Goal: Share content

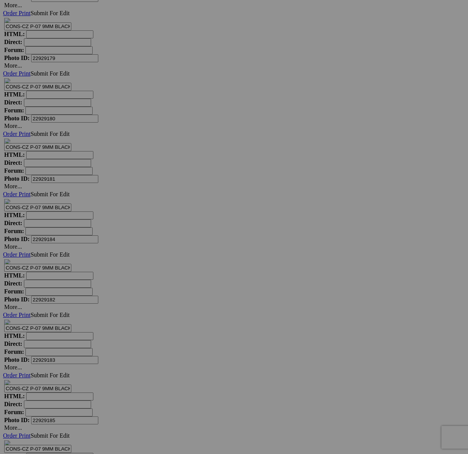
scroll to position [16849, 0]
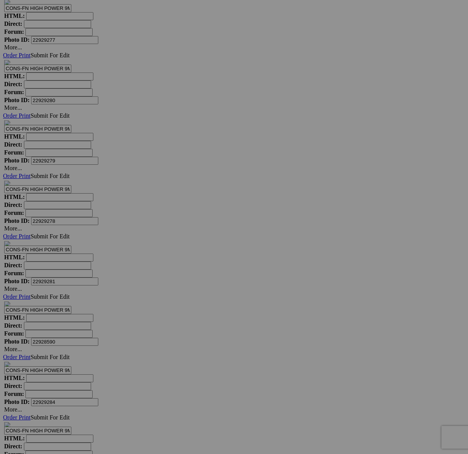
scroll to position [18269, 0]
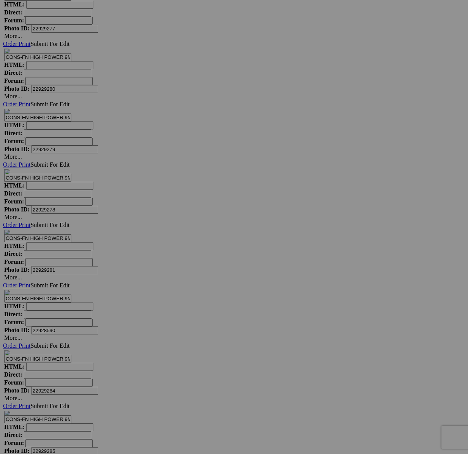
drag, startPoint x: 339, startPoint y: 246, endPoint x: 345, endPoint y: 248, distance: 6.6
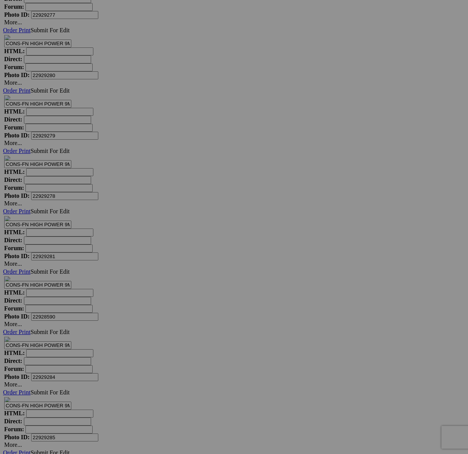
type textarea "<!-- [DOMAIN_NAME] image hosting. HTML Bulk Share code Starts Here --> <div sty…"
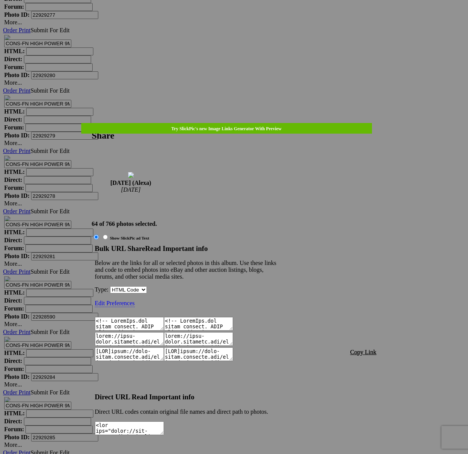
click at [368, 349] on span "Copy Link" at bounding box center [363, 352] width 26 height 6
drag, startPoint x: 251, startPoint y: 24, endPoint x: 243, endPoint y: 22, distance: 8.3
click at [251, 24] on div at bounding box center [234, 227] width 468 height 454
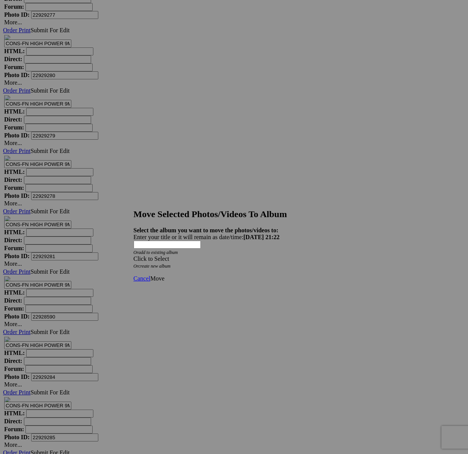
drag, startPoint x: 270, startPoint y: 232, endPoint x: 262, endPoint y: 239, distance: 11.3
click at [270, 256] on div "Click to Select" at bounding box center [234, 259] width 201 height 7
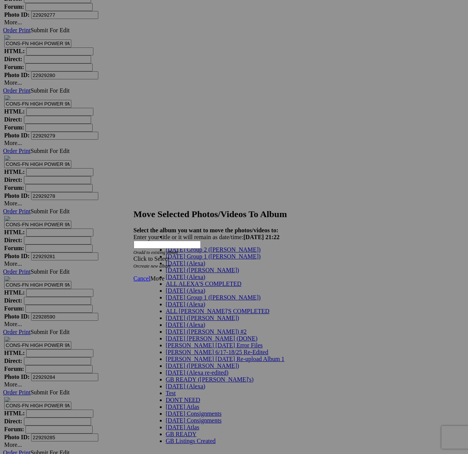
click at [194, 267] on link "[DATE] (Alexa)" at bounding box center [185, 263] width 39 height 6
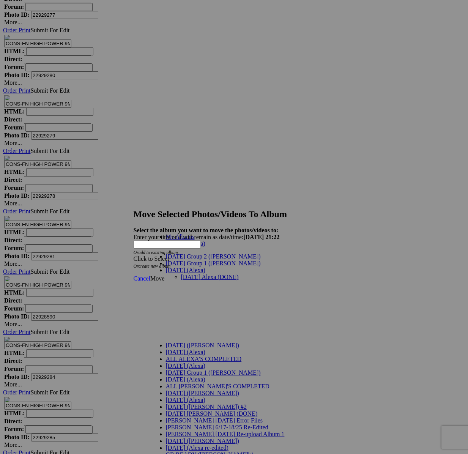
click at [193, 274] on link "[DATE] Alexa (DONE)" at bounding box center [210, 277] width 58 height 6
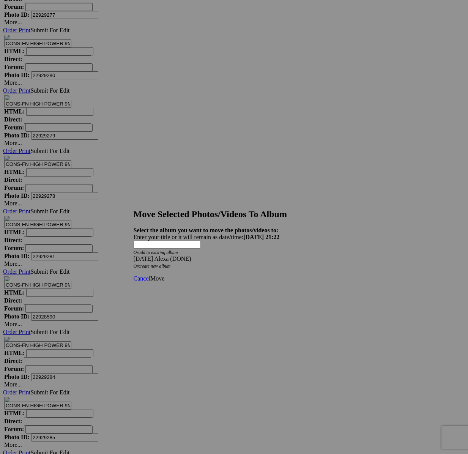
click at [164, 275] on span "Move" at bounding box center [157, 278] width 14 height 6
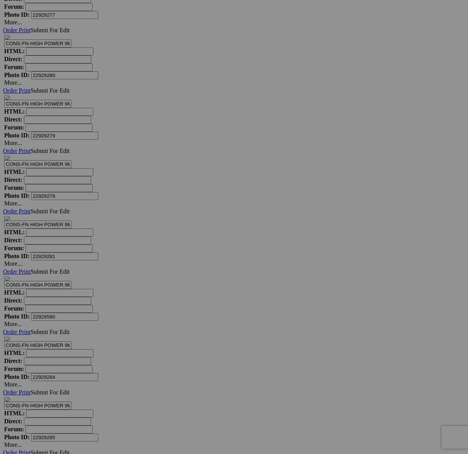
scroll to position [16726, 0]
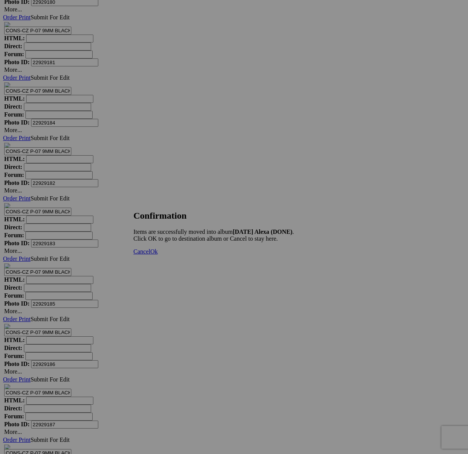
click at [150, 255] on span "Cancel" at bounding box center [142, 251] width 17 height 6
